Goal: Information Seeking & Learning: Learn about a topic

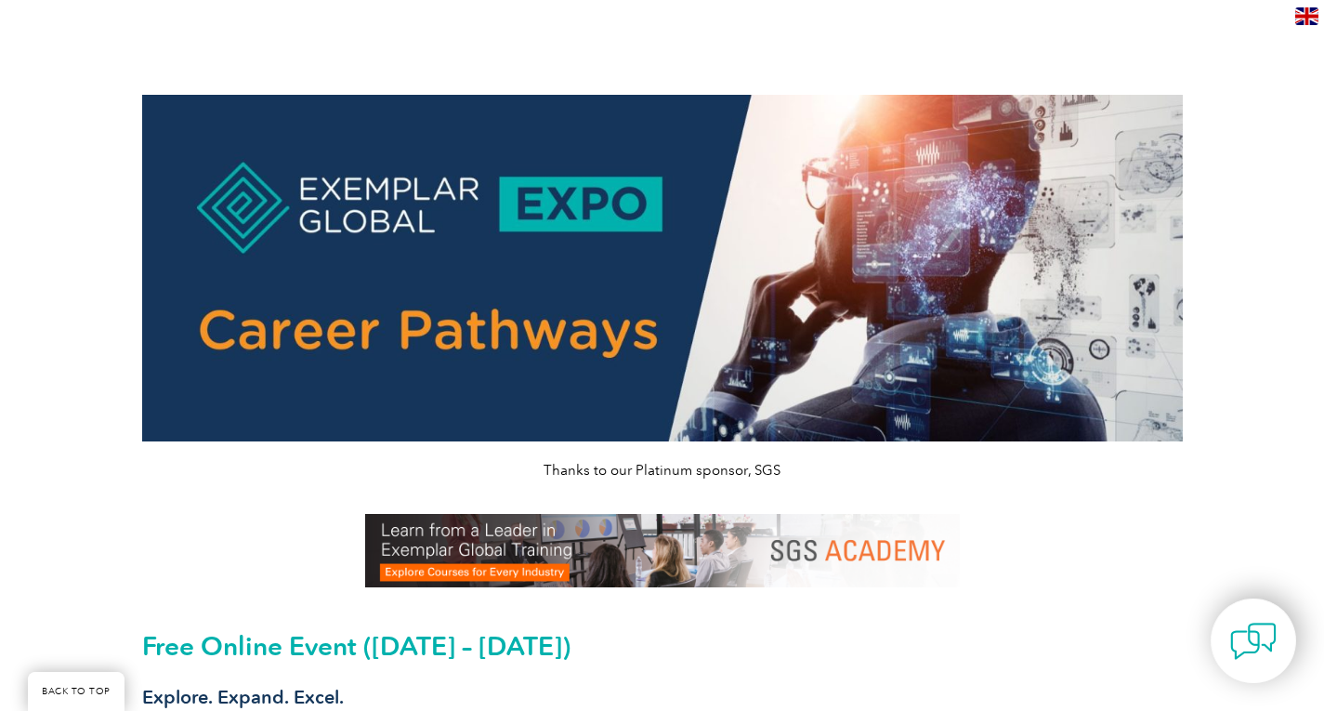
scroll to position [408, 0]
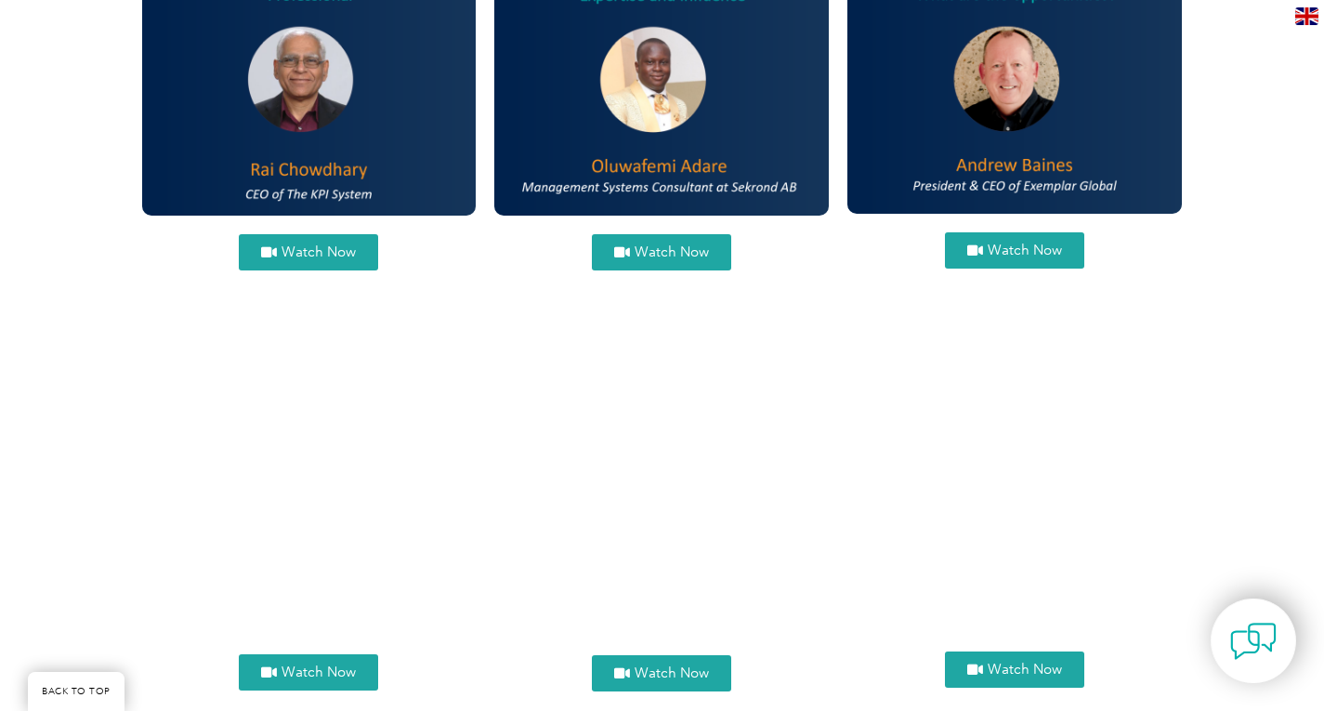
scroll to position [792, 0]
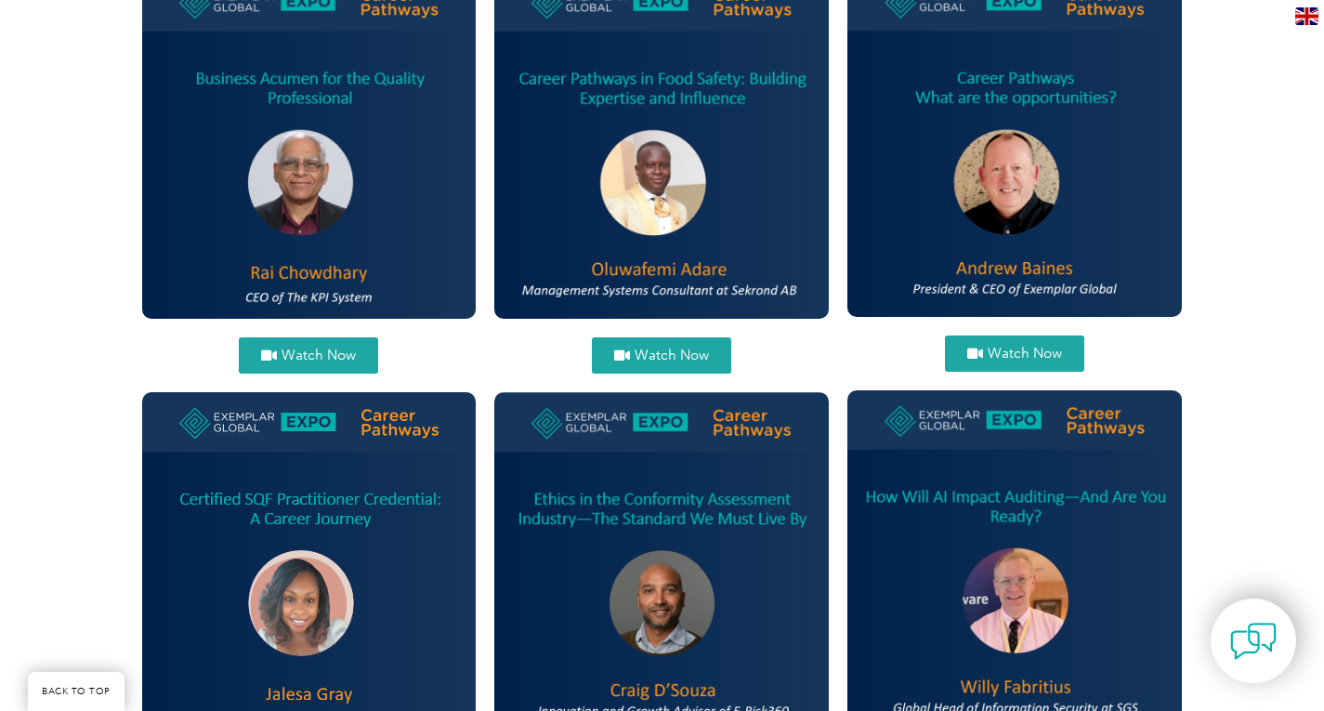
click at [1015, 354] on span "Watch Now" at bounding box center [1024, 353] width 74 height 14
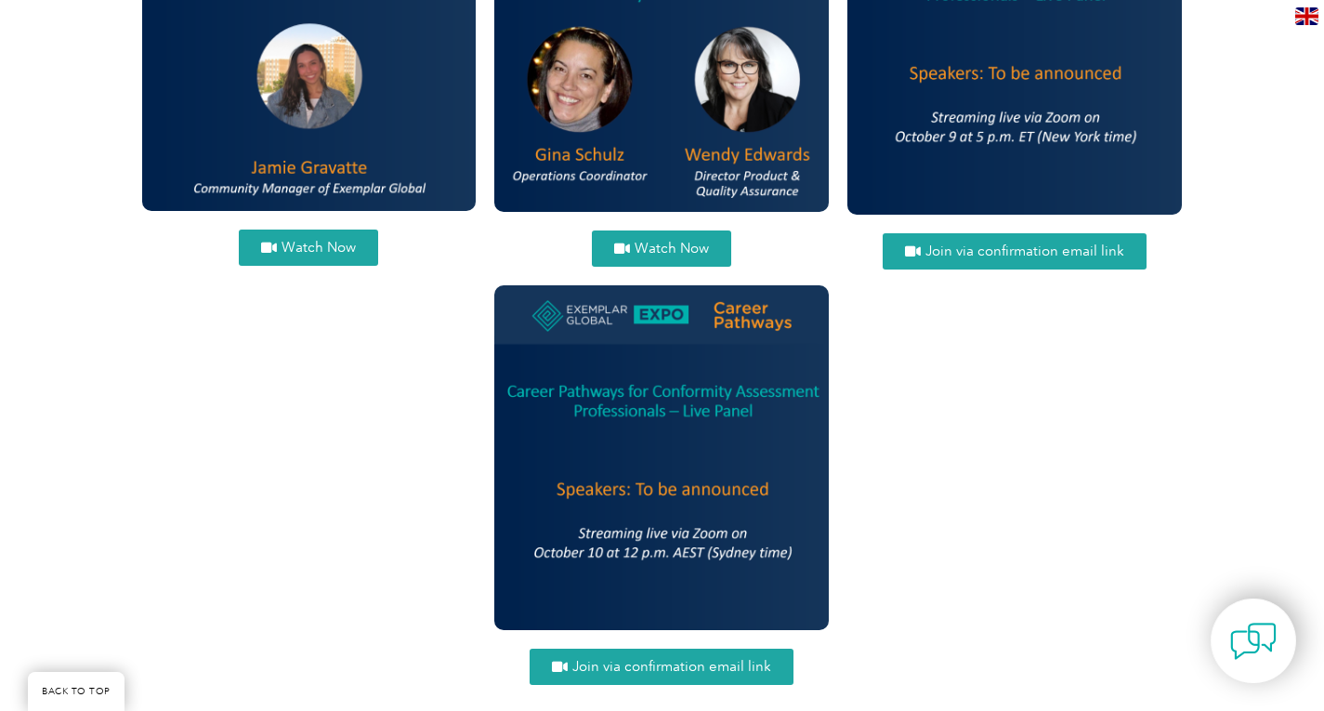
scroll to position [1546, 0]
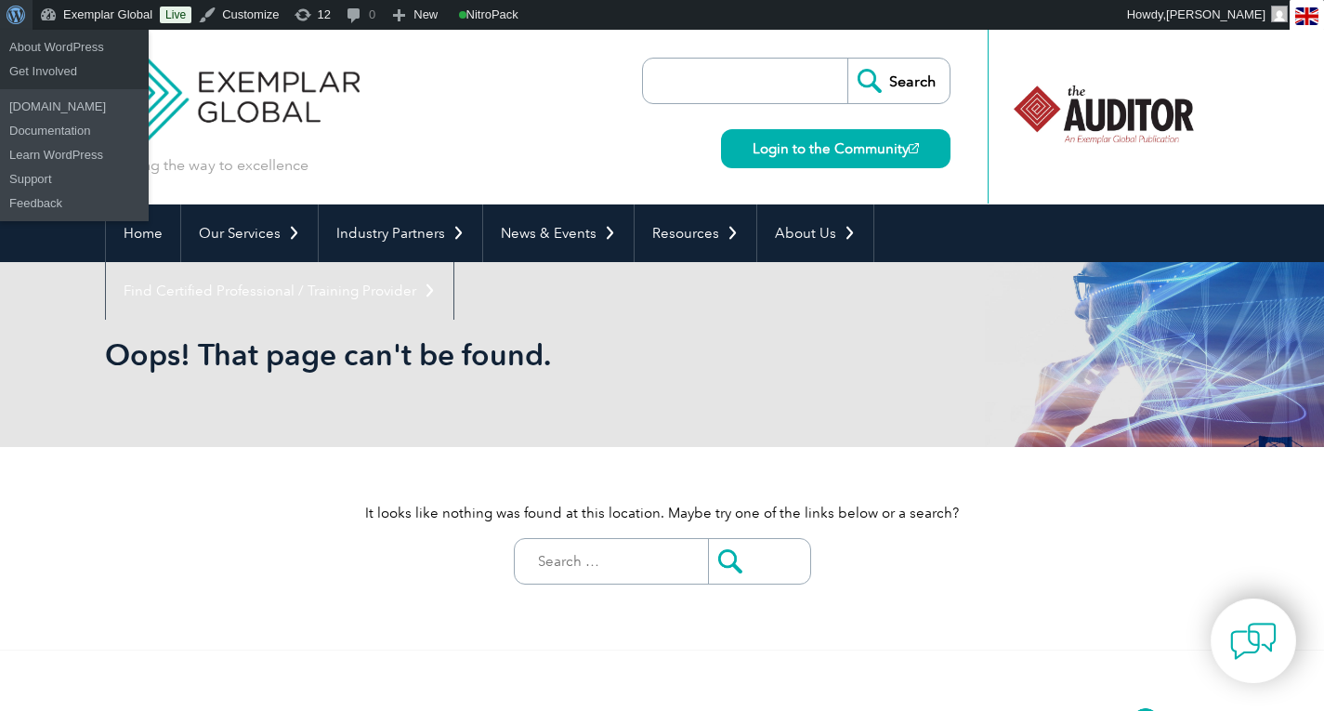
click at [14, 10] on span "Toolbar" at bounding box center [14, 13] width 14 height 26
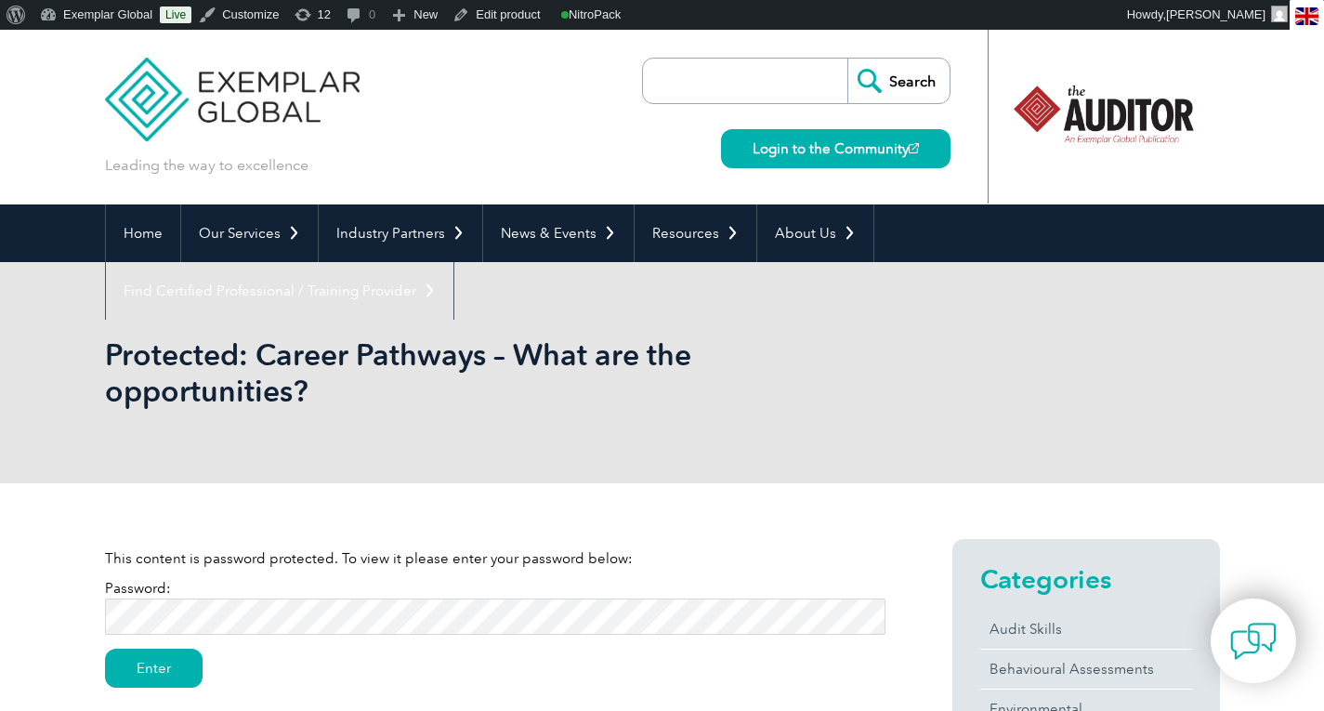
click at [105, 648] on input "Enter" at bounding box center [154, 667] width 98 height 39
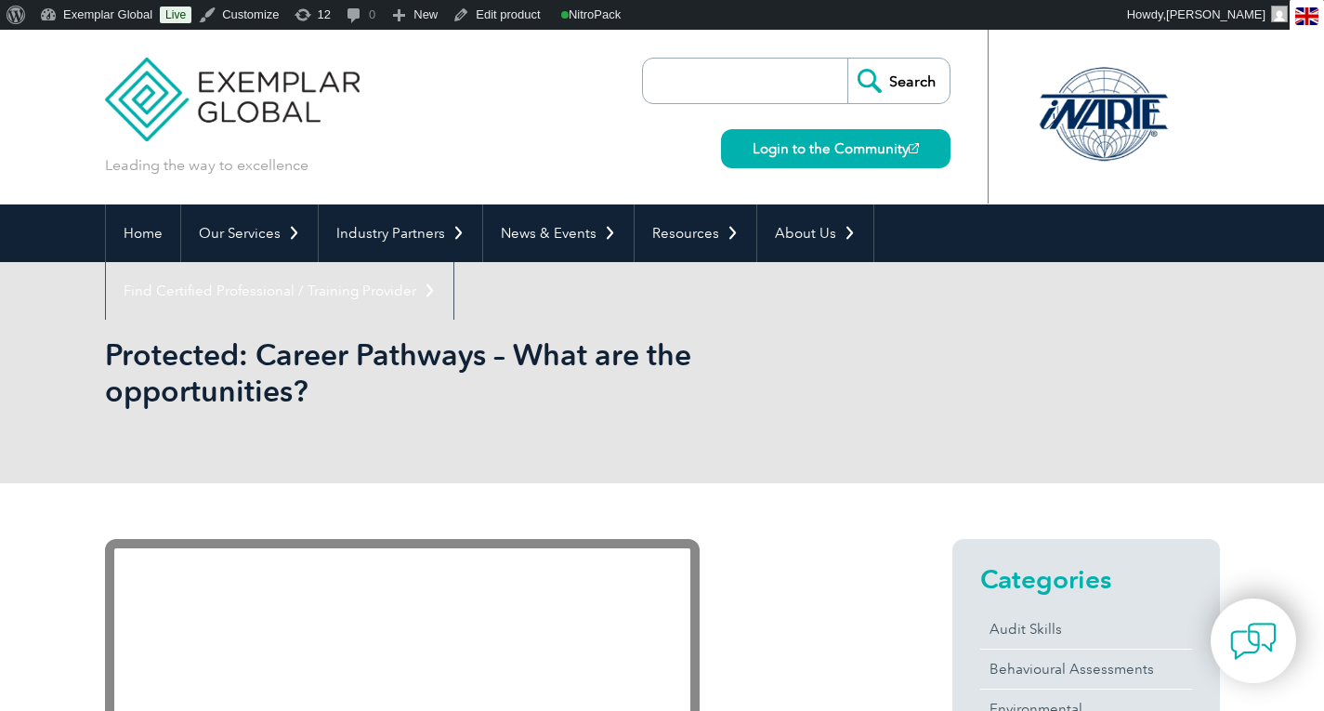
click at [758, 88] on input "search" at bounding box center [749, 81] width 195 height 45
type input "2025 expo"
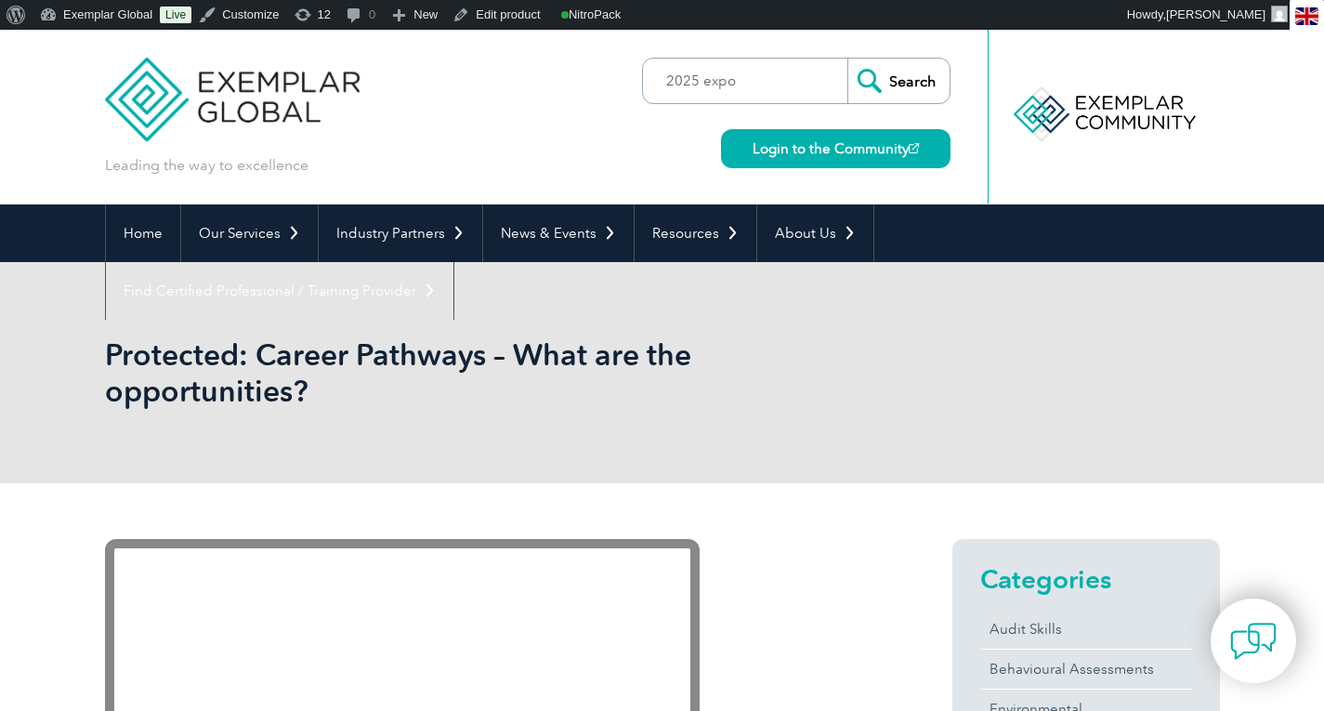
click at [911, 77] on input "Search" at bounding box center [898, 81] width 102 height 45
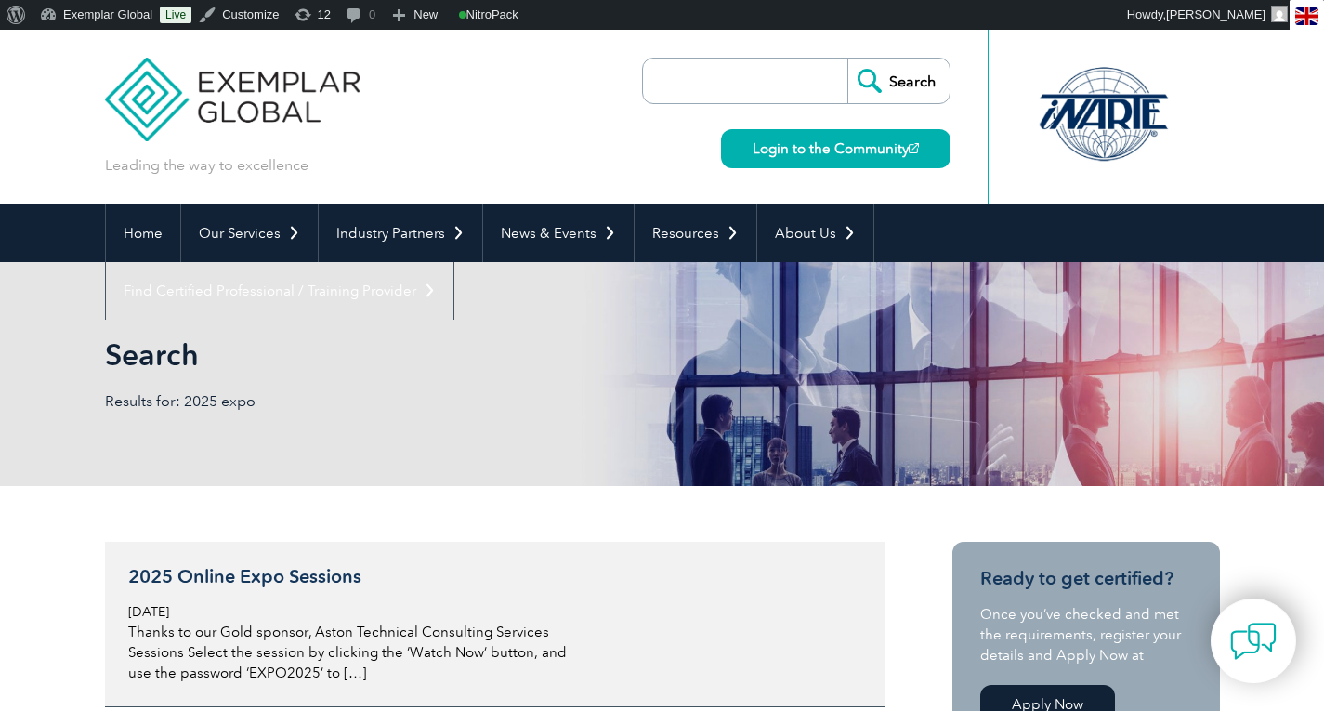
click at [196, 580] on h3 "2025 Online Expo Sessions" at bounding box center [348, 576] width 440 height 23
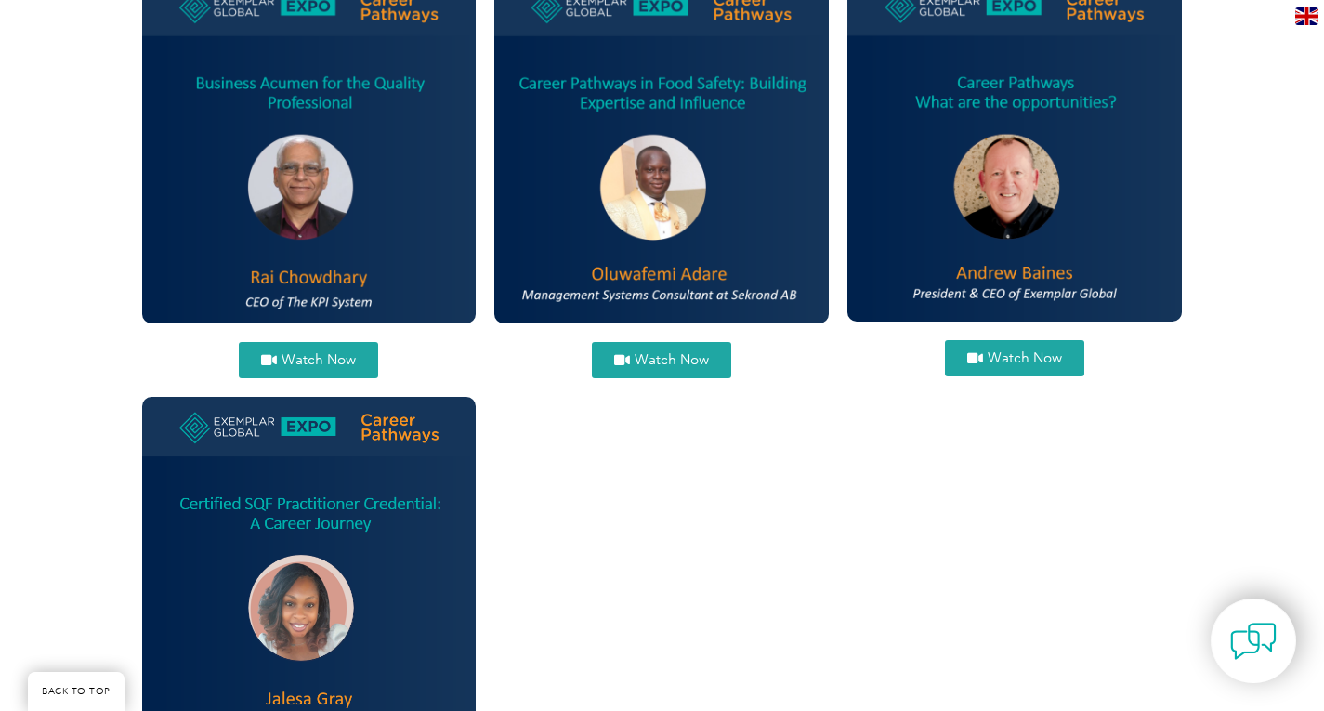
scroll to position [835, 0]
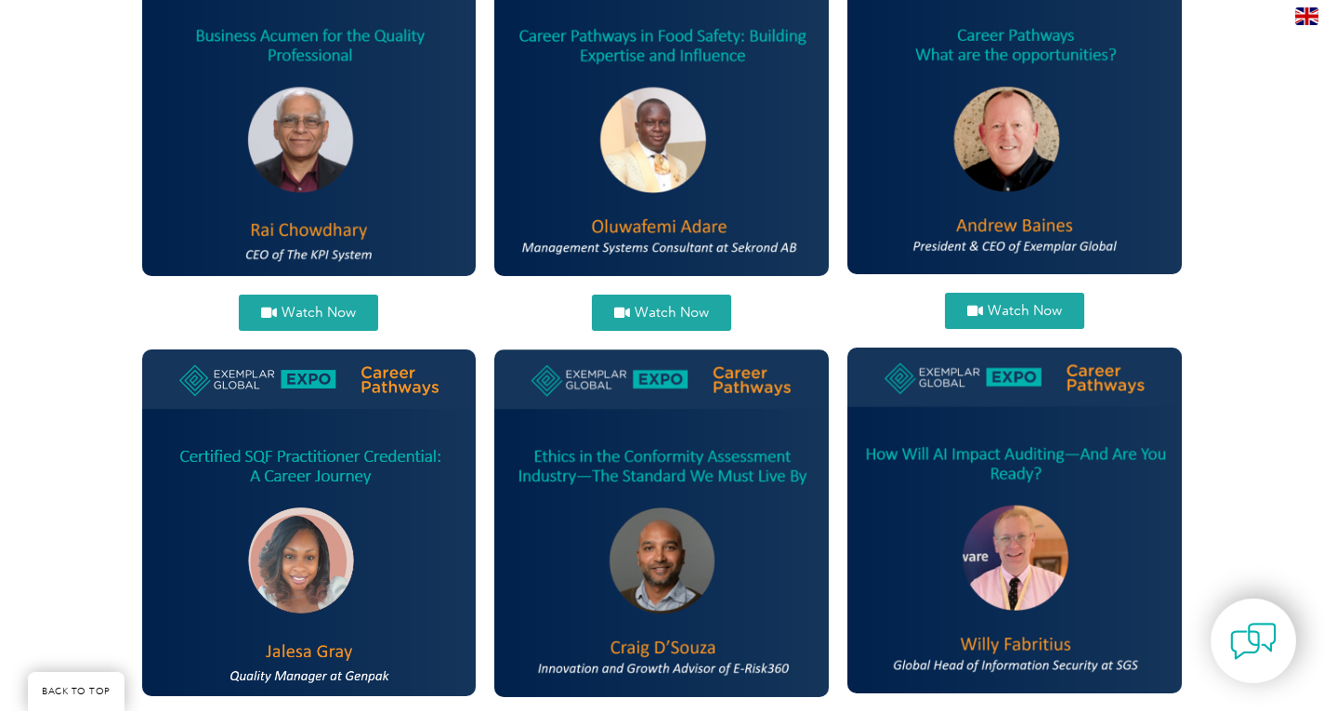
click at [1014, 304] on span "Watch Now" at bounding box center [1024, 311] width 74 height 14
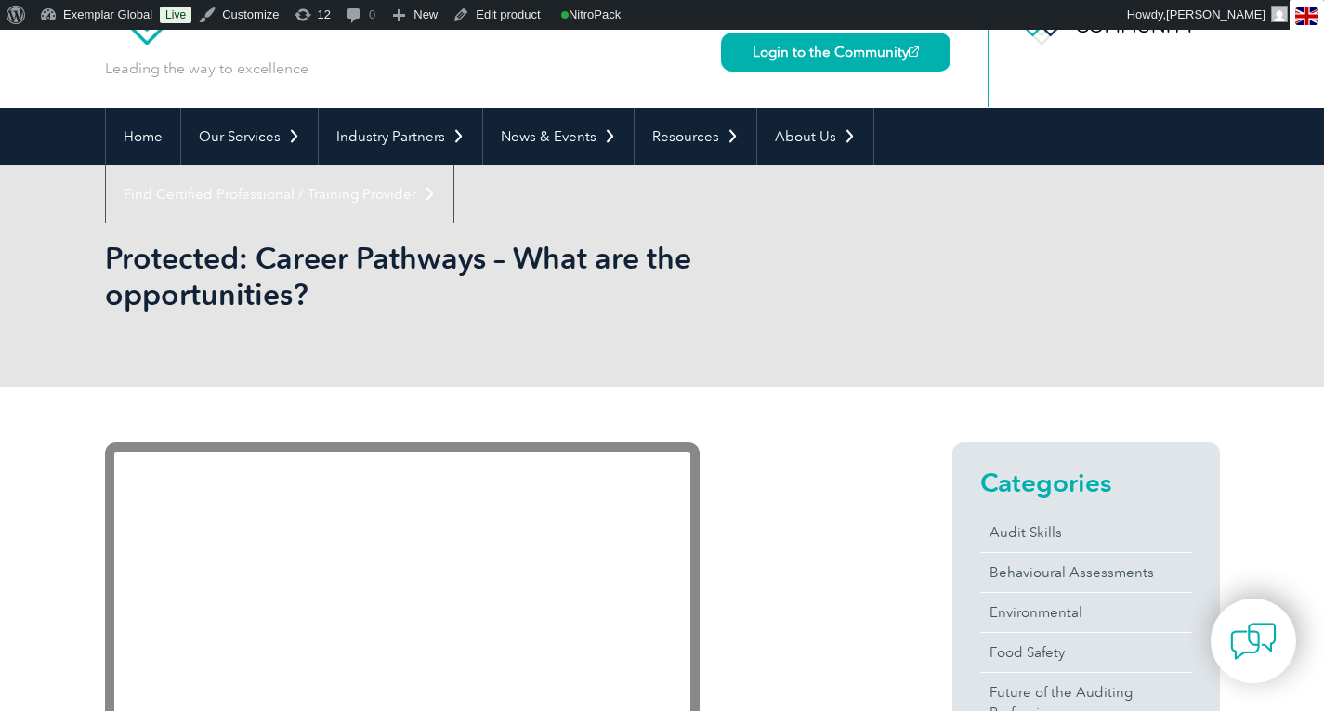
scroll to position [94, 0]
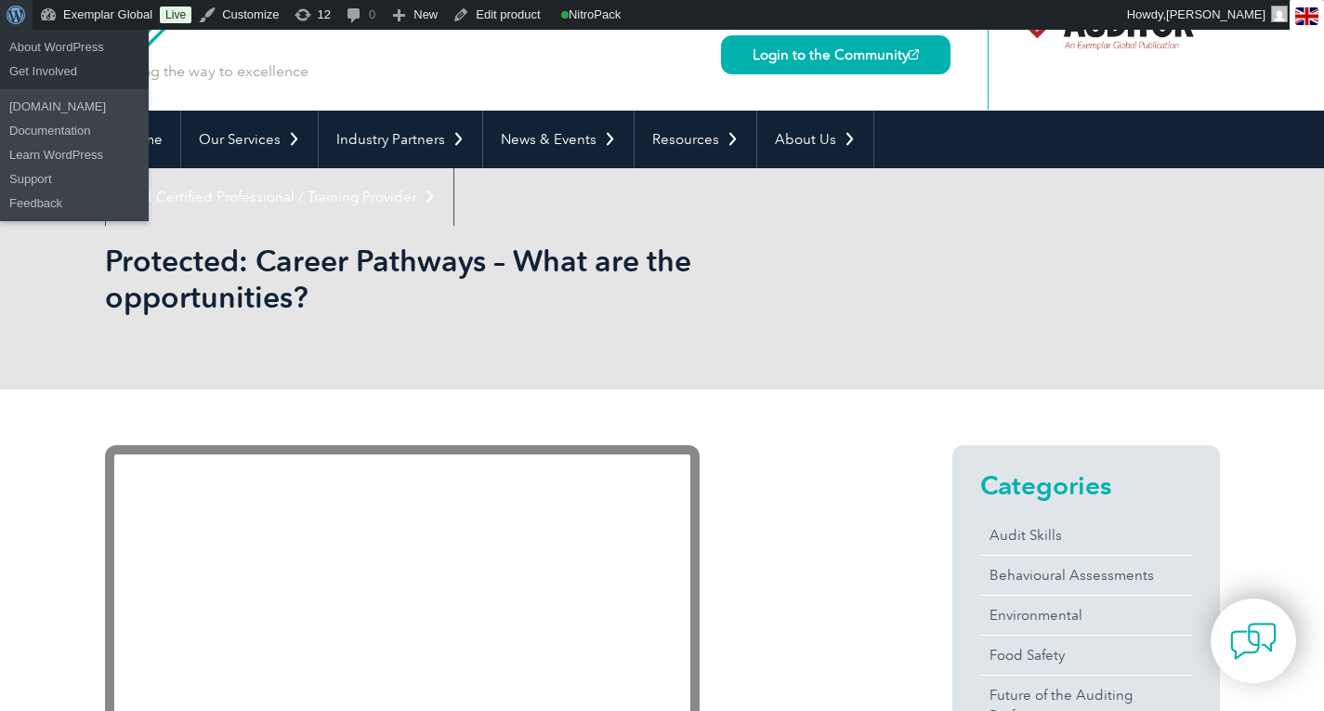
click at [20, 20] on span "Toolbar" at bounding box center [14, 13] width 14 height 26
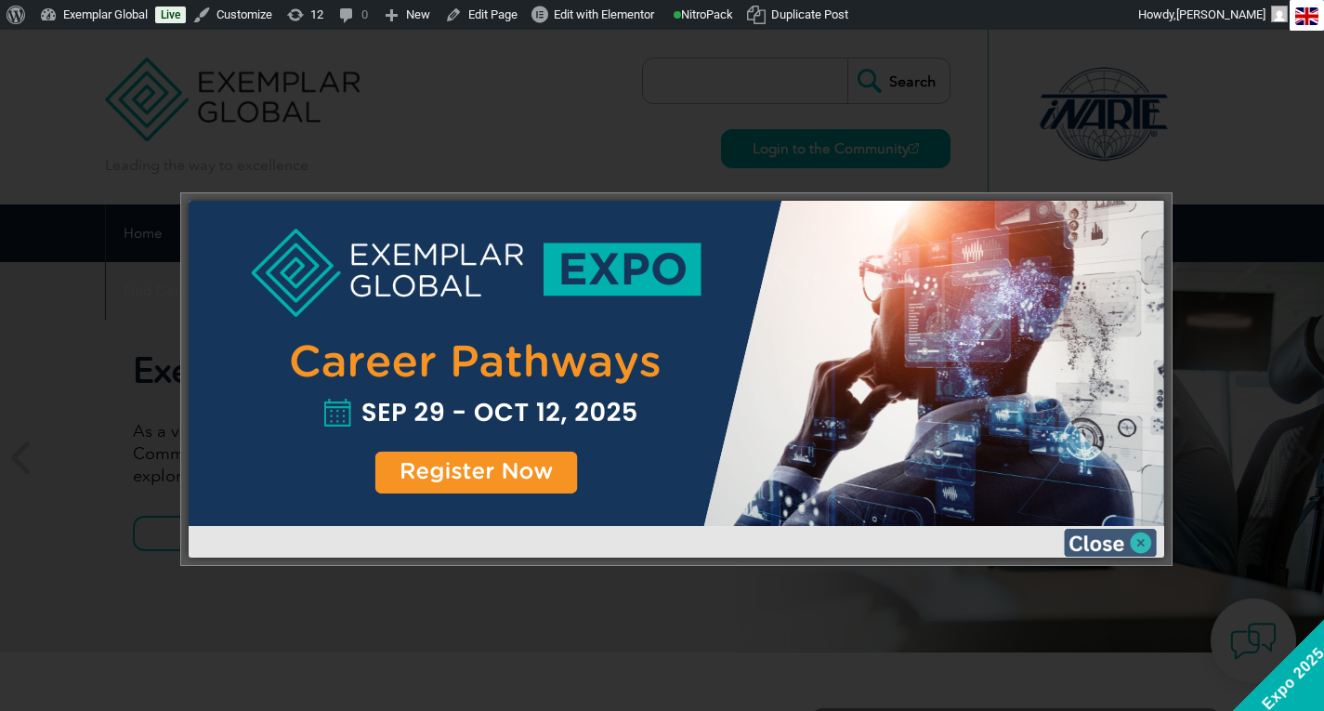
click at [1140, 541] on img at bounding box center [1109, 542] width 93 height 28
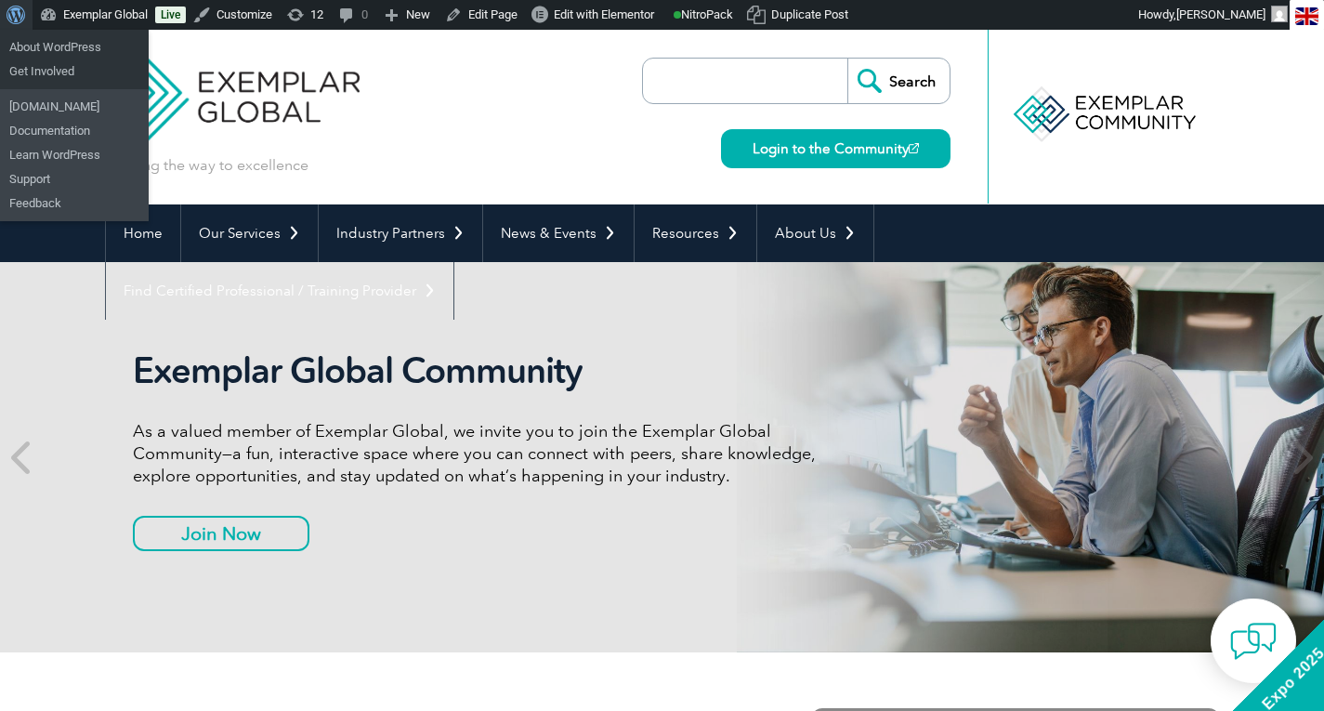
click at [13, 8] on span "Toolbar" at bounding box center [14, 13] width 14 height 26
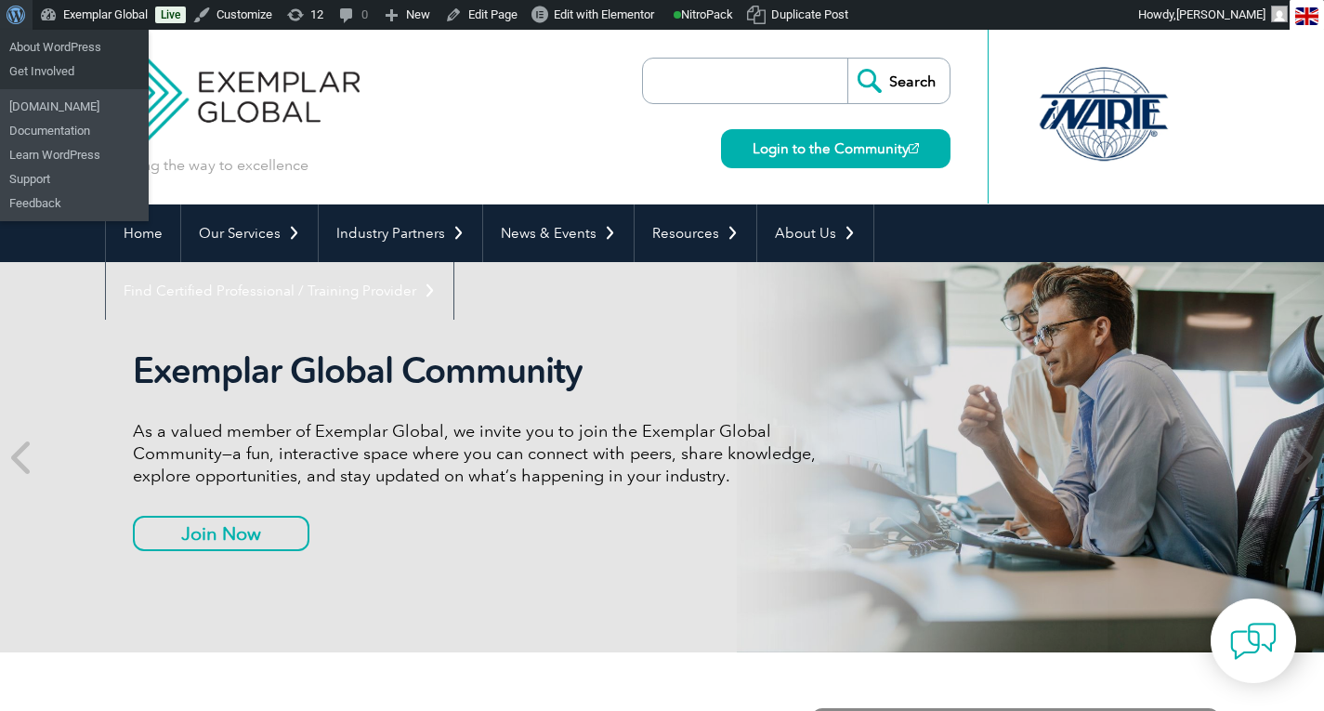
click at [14, 20] on span "Toolbar" at bounding box center [14, 13] width 14 height 26
